Goal: Task Accomplishment & Management: Manage account settings

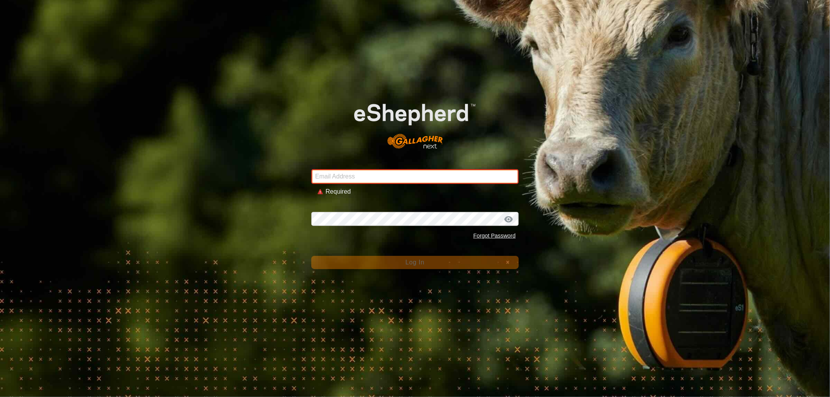
click at [363, 173] on input "Email Address" at bounding box center [414, 176] width 207 height 15
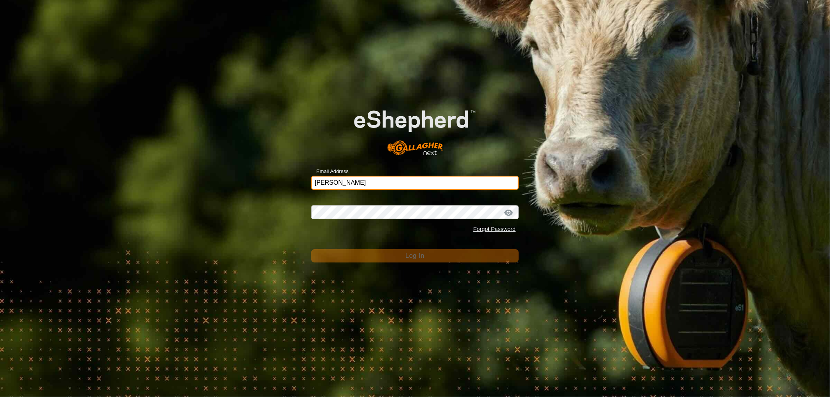
type input "[EMAIL_ADDRESS][DOMAIN_NAME]"
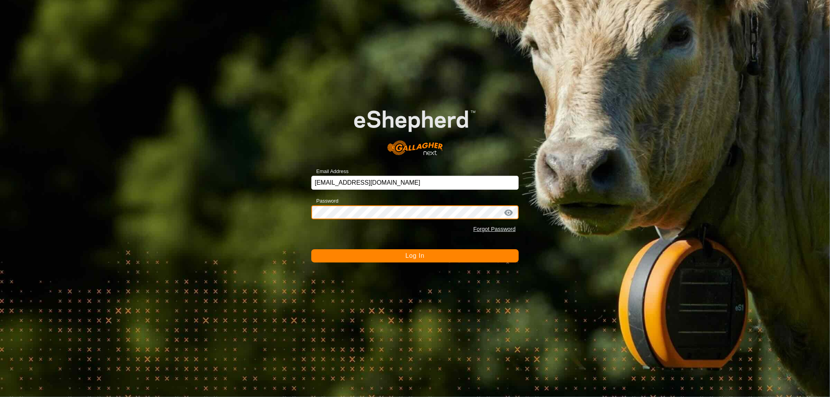
click at [311, 249] on button "Log In" at bounding box center [414, 255] width 207 height 13
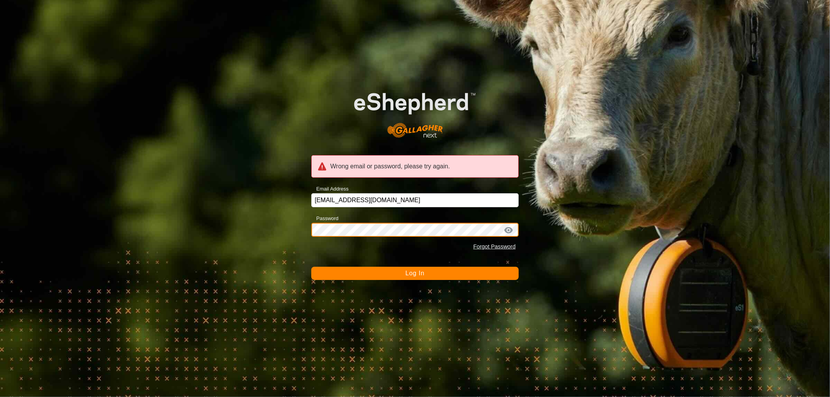
click at [236, 224] on div "Wrong email or password, please try again. Email Address [EMAIL_ADDRESS][DOMAIN…" at bounding box center [415, 198] width 830 height 397
click at [311, 267] on button "Log In" at bounding box center [414, 273] width 207 height 13
click at [136, 199] on div "Wrong email or password, please try again. Email Address [EMAIL_ADDRESS][DOMAIN…" at bounding box center [415, 198] width 830 height 397
click at [311, 267] on button "Log In" at bounding box center [414, 273] width 207 height 13
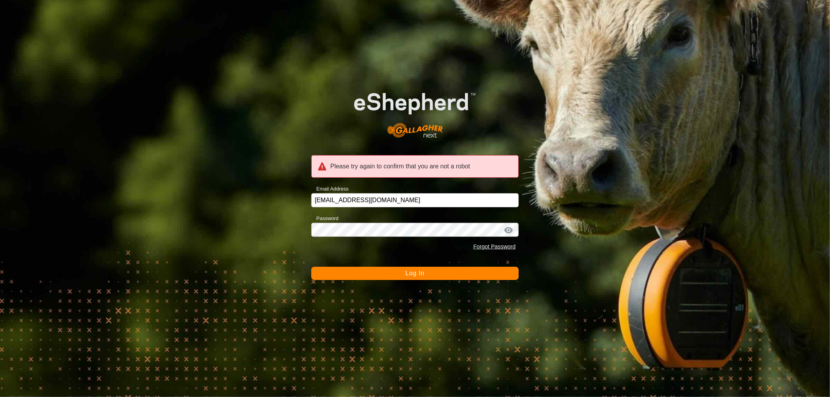
click at [456, 275] on button "Log In" at bounding box center [414, 273] width 207 height 13
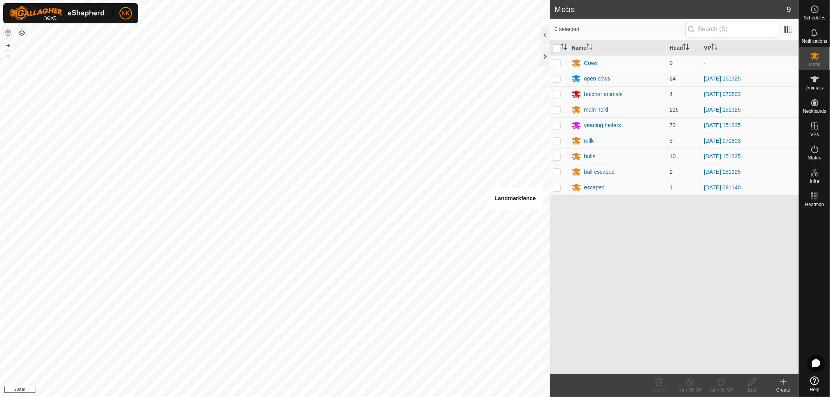
click at [558, 94] on p-checkbox at bounding box center [557, 94] width 8 height 6
click at [553, 96] on p-checkbox at bounding box center [557, 94] width 8 height 6
checkbox input "false"
